Goal: Find specific page/section: Find specific page/section

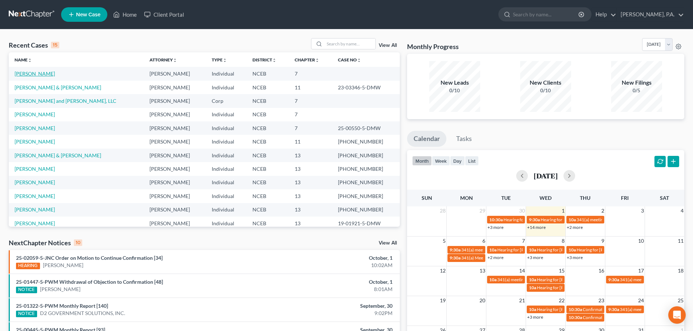
click at [18, 76] on link "[PERSON_NAME]" at bounding box center [35, 74] width 40 height 6
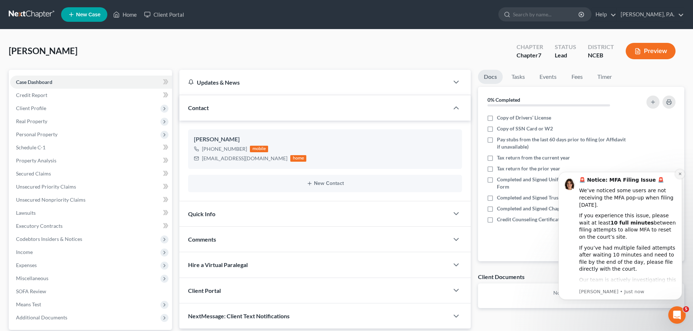
click at [679, 175] on icon "Dismiss notification" at bounding box center [679, 174] width 3 height 3
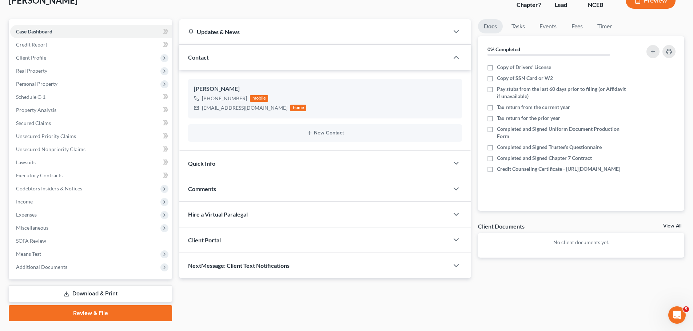
scroll to position [68, 0]
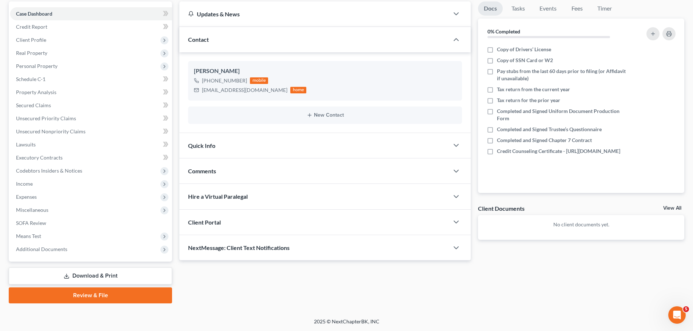
click at [259, 214] on div "Client Portal" at bounding box center [314, 222] width 270 height 25
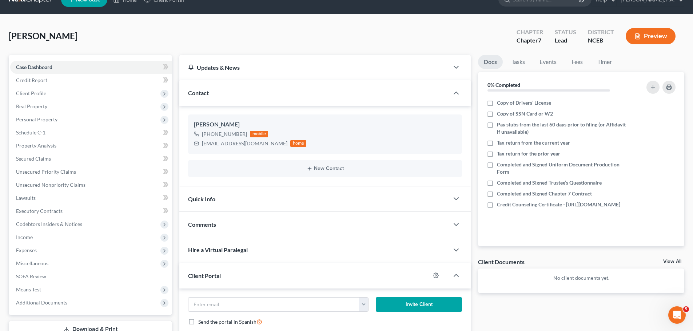
scroll to position [0, 0]
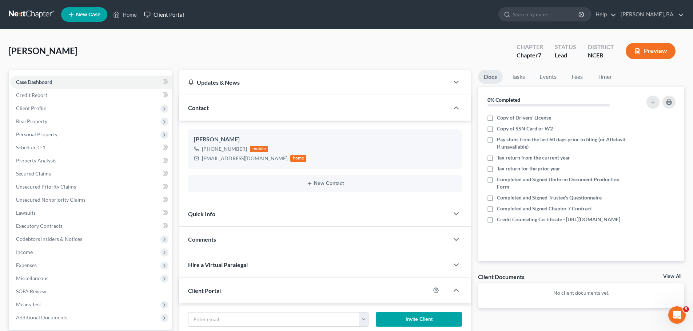
click at [175, 13] on link "Client Portal" at bounding box center [163, 14] width 47 height 13
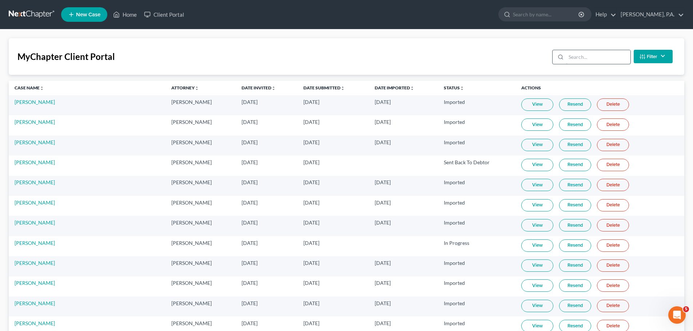
click at [581, 53] on input "search" at bounding box center [598, 57] width 64 height 14
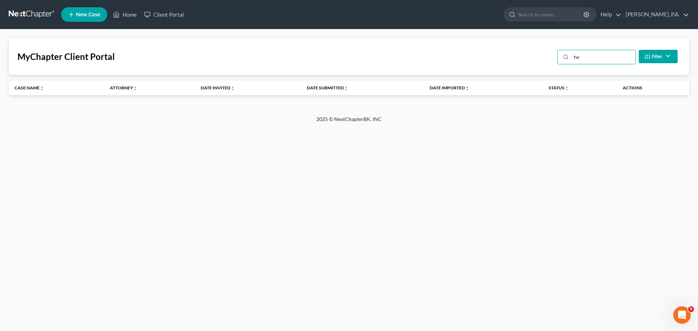
type input "t"
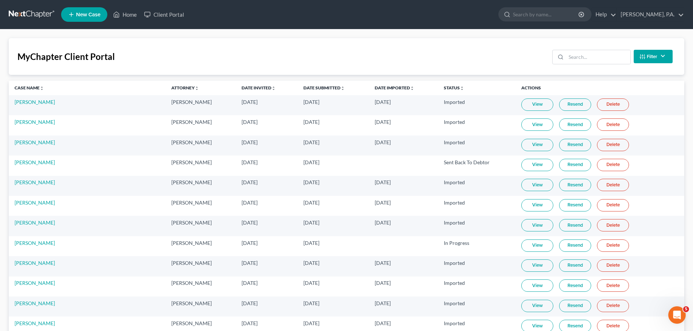
click at [33, 18] on link at bounding box center [32, 14] width 47 height 13
